Goal: Task Accomplishment & Management: Use online tool/utility

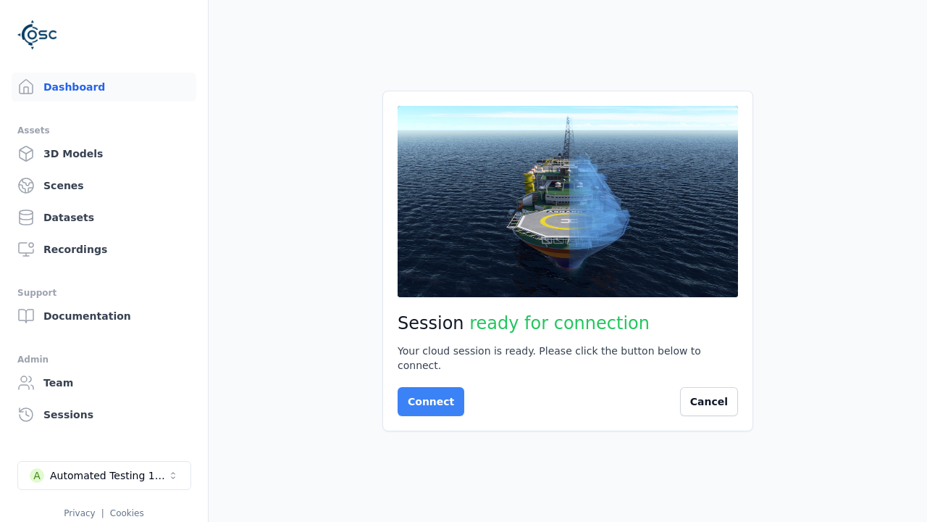
click at [427, 394] on button "Connect" at bounding box center [431, 401] width 67 height 29
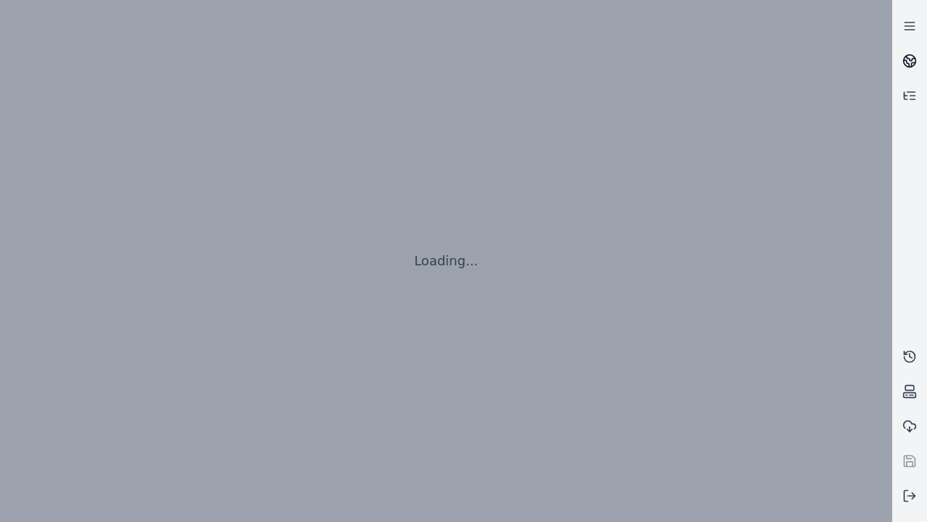
click at [910, 61] on icon at bounding box center [911, 58] width 9 height 5
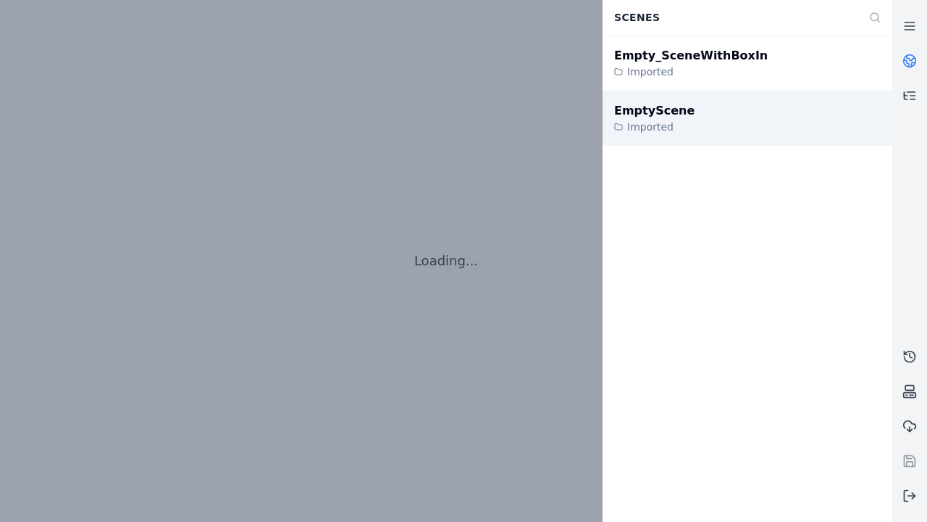
click at [646, 110] on div "EmptyScene" at bounding box center [654, 110] width 80 height 17
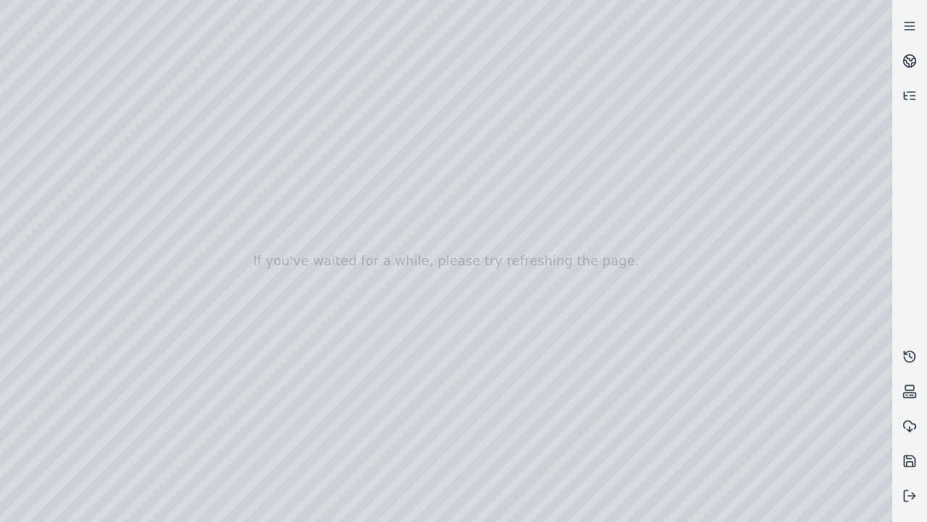
click at [4, 4] on div at bounding box center [446, 261] width 893 height 522
click at [817, 511] on div at bounding box center [446, 261] width 893 height 522
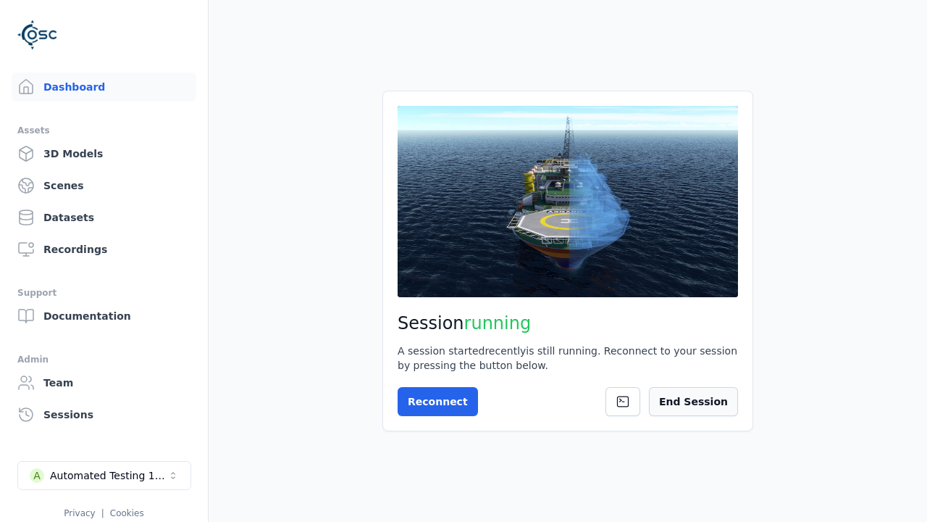
click at [701, 401] on button "End Session" at bounding box center [693, 401] width 89 height 29
